Goal: Find specific page/section: Find specific page/section

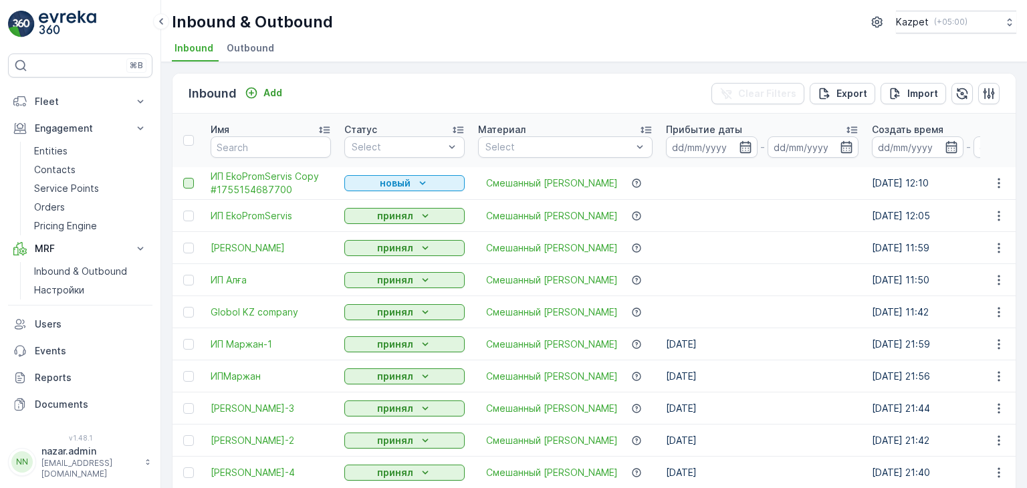
click at [185, 185] on div at bounding box center [188, 183] width 11 height 11
click at [183, 178] on input "checkbox" at bounding box center [183, 178] width 0 height 0
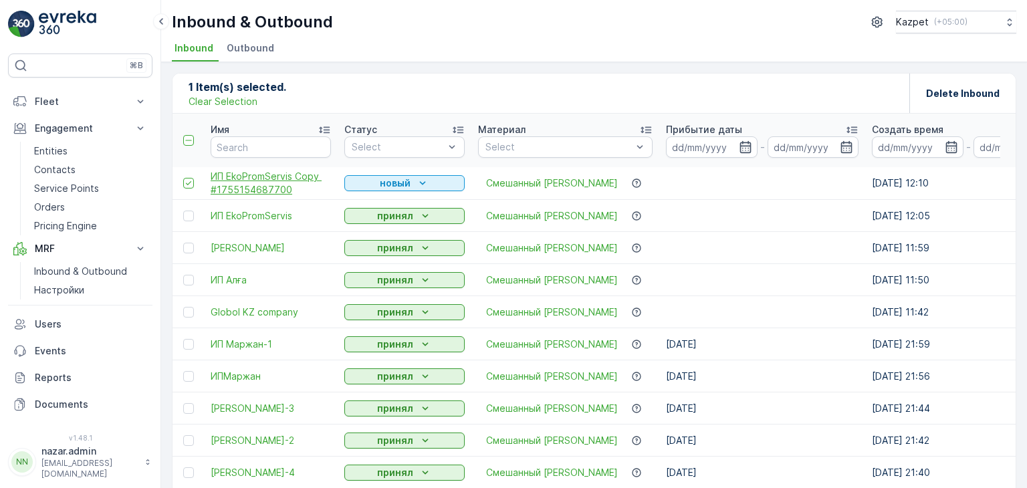
drag, startPoint x: 331, startPoint y: 179, endPoint x: 324, endPoint y: 194, distance: 16.8
click at [324, 194] on span "ИП EkoPromServis Copy #1755154687700" at bounding box center [271, 183] width 120 height 27
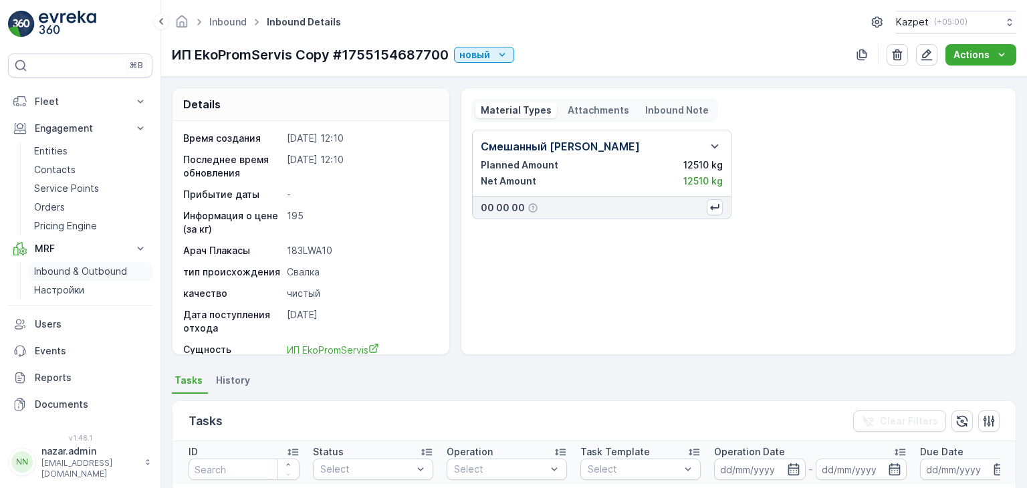
click at [46, 265] on p "Inbound & Outbound" at bounding box center [80, 271] width 93 height 13
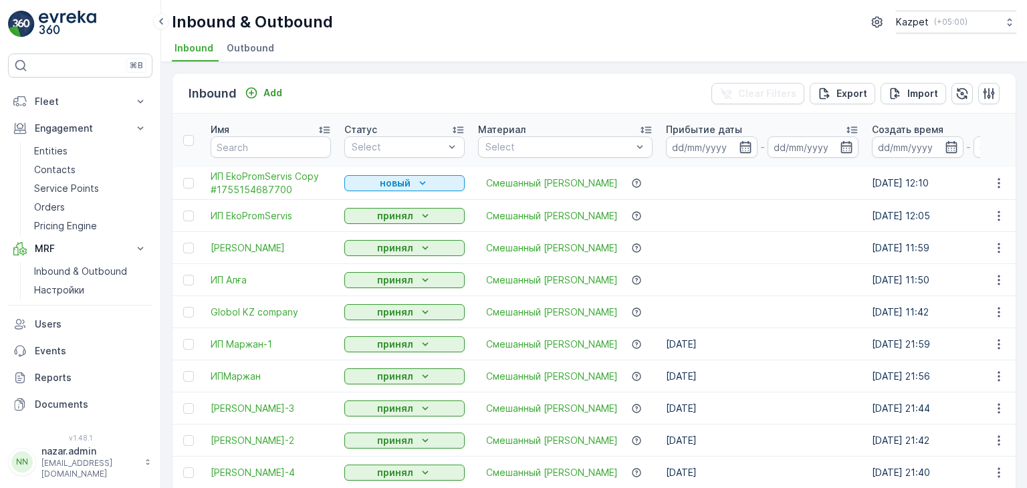
scroll to position [55, 0]
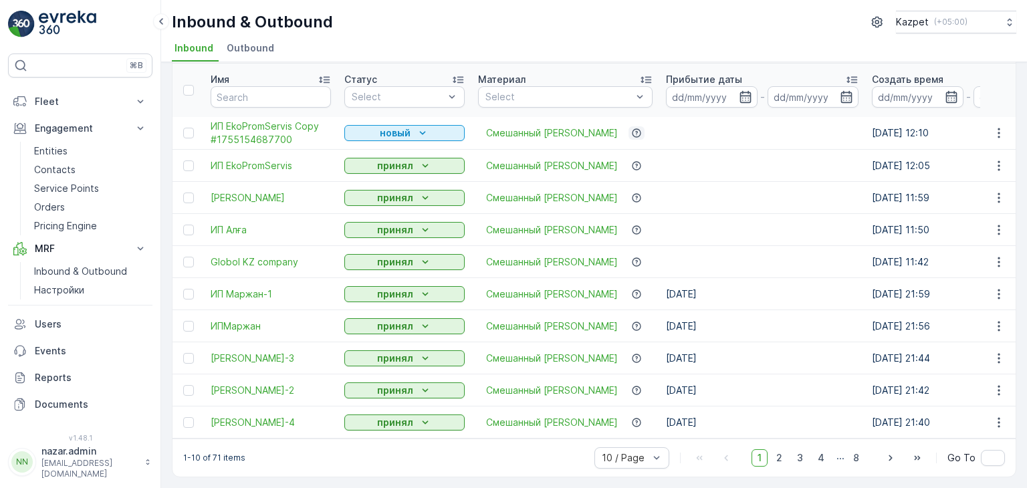
click at [632, 128] on icon "button" at bounding box center [636, 132] width 9 height 9
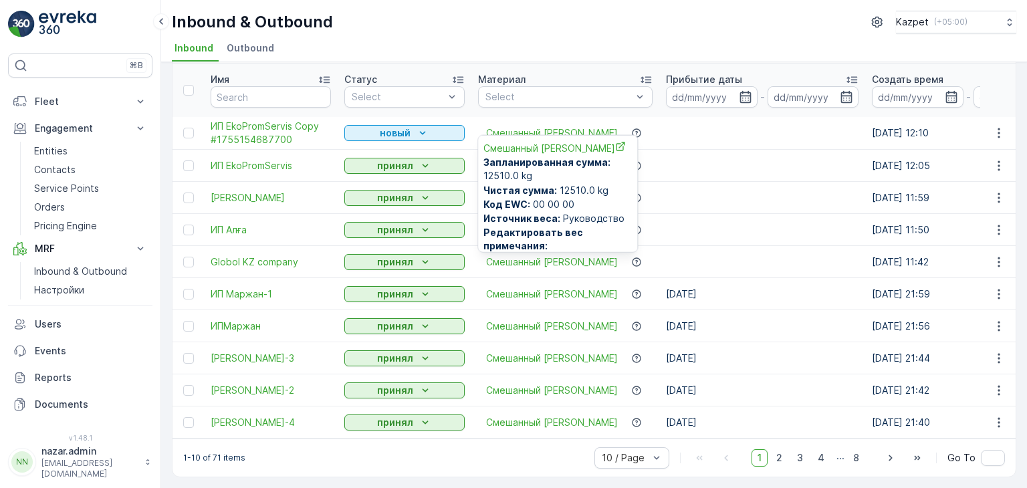
scroll to position [5, 0]
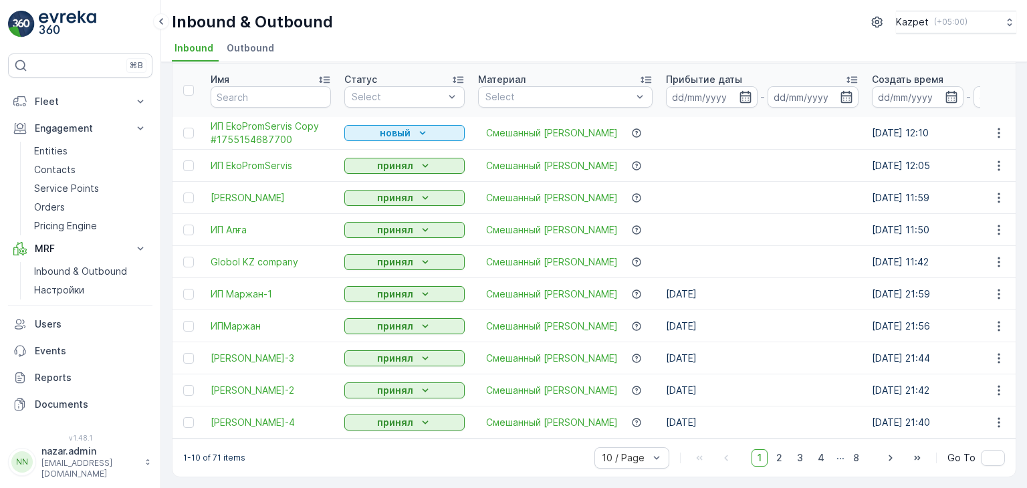
click at [660, 124] on td at bounding box center [762, 133] width 206 height 33
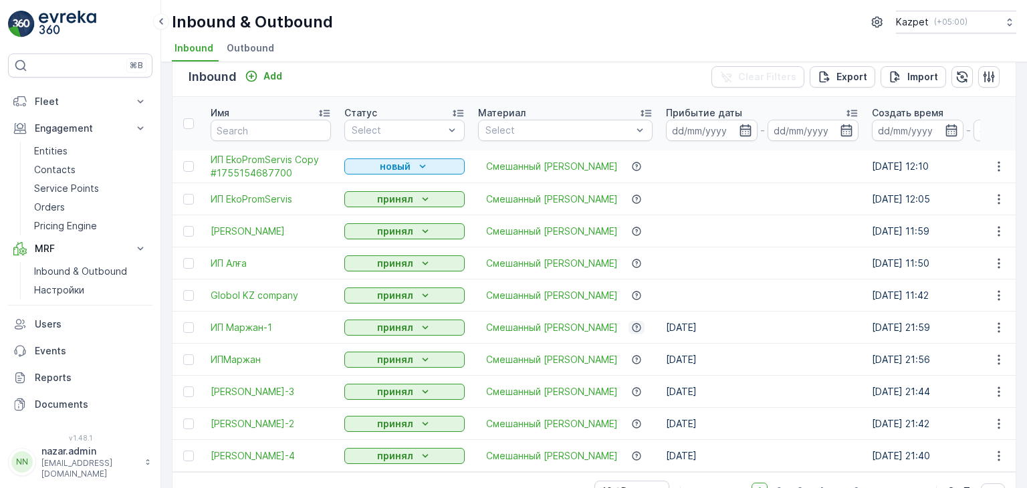
scroll to position [0, 0]
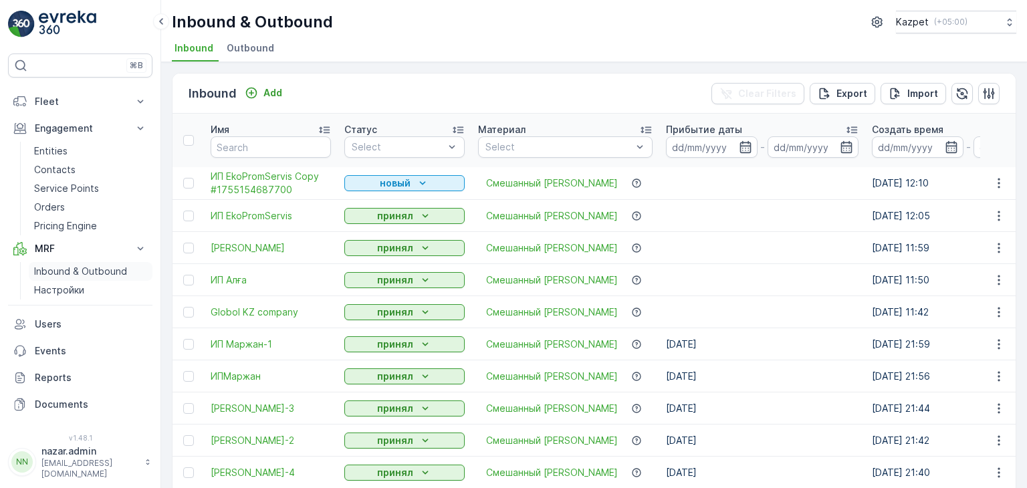
click at [63, 274] on p "Inbound & Outbound" at bounding box center [80, 271] width 93 height 13
click at [43, 271] on p "Inbound & Outbound" at bounding box center [80, 271] width 93 height 13
click at [50, 269] on p "Inbound & Outbound" at bounding box center [80, 271] width 93 height 13
click at [53, 271] on p "Inbound & Outbound" at bounding box center [80, 271] width 93 height 13
click at [56, 274] on p "Inbound & Outbound" at bounding box center [80, 271] width 93 height 13
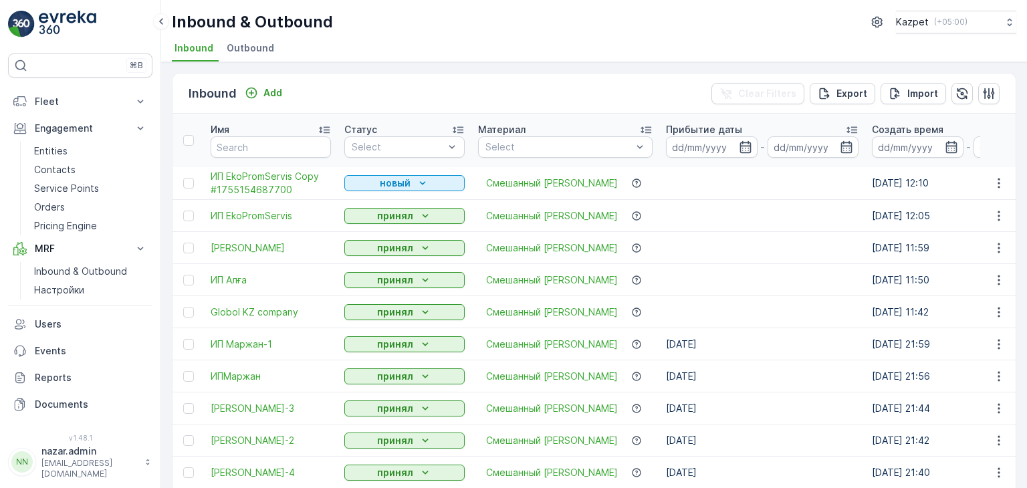
click at [241, 48] on span "Outbound" at bounding box center [250, 47] width 47 height 13
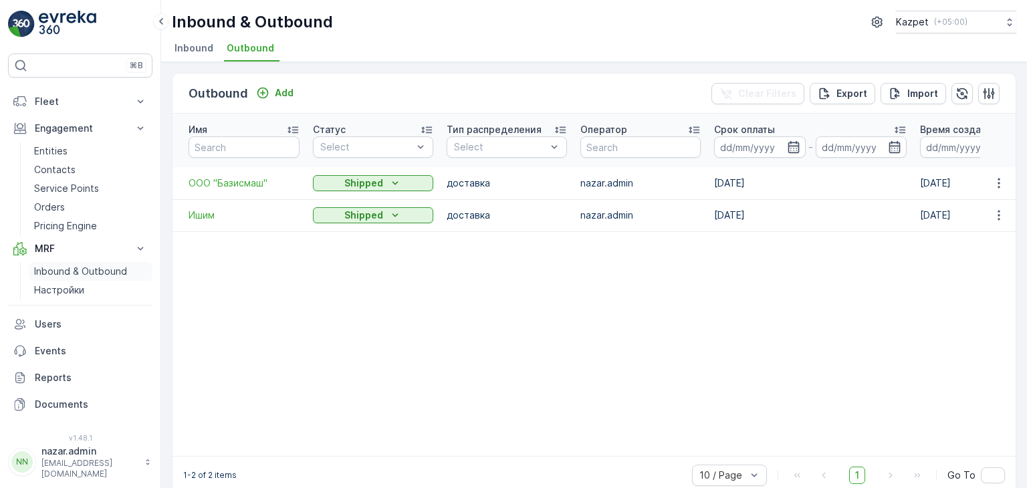
click at [46, 268] on p "Inbound & Outbound" at bounding box center [80, 271] width 93 height 13
